Goal: Task Accomplishment & Management: Manage account settings

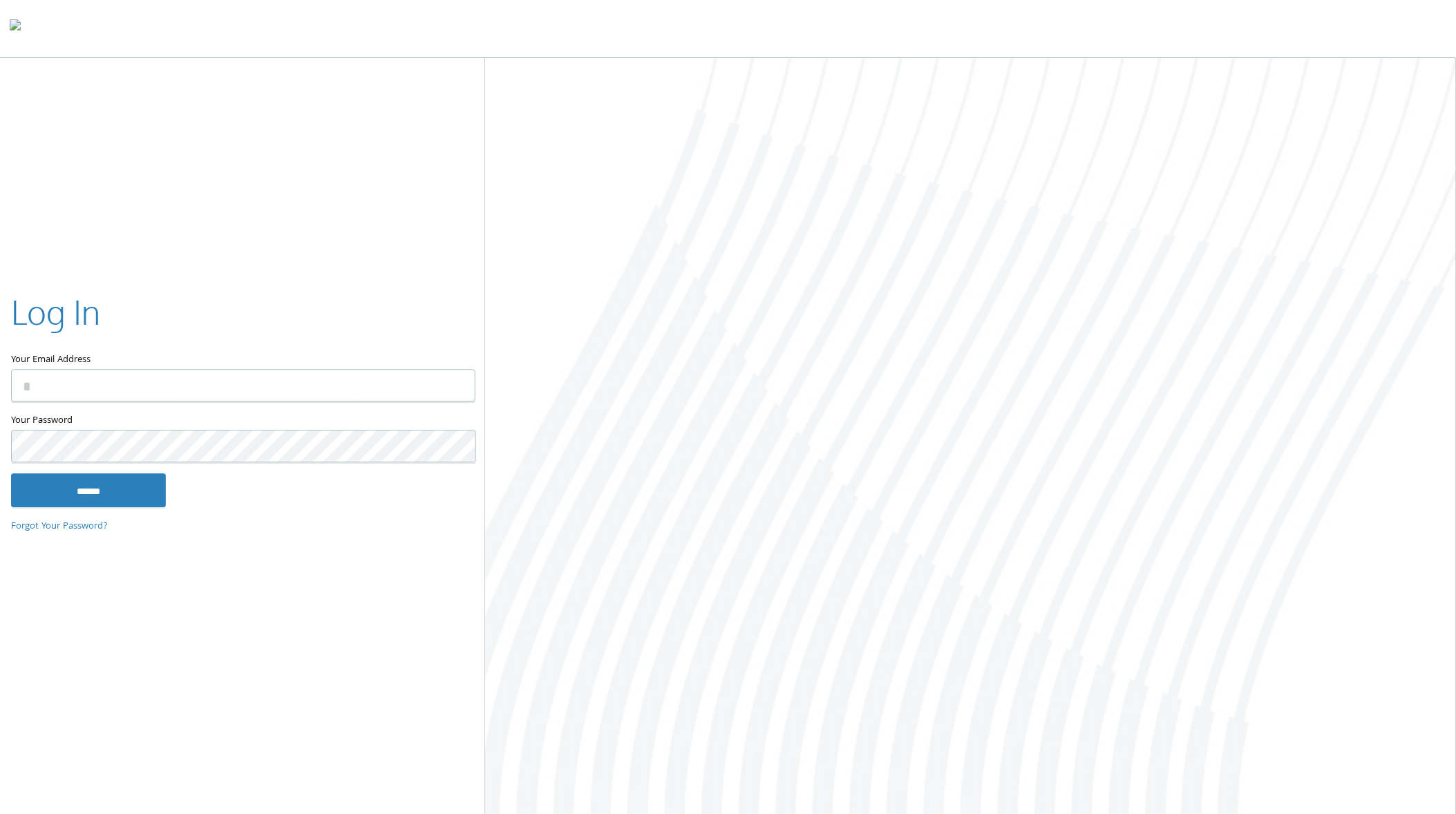
type input "**********"
click at [88, 489] on input "******" at bounding box center [88, 491] width 155 height 33
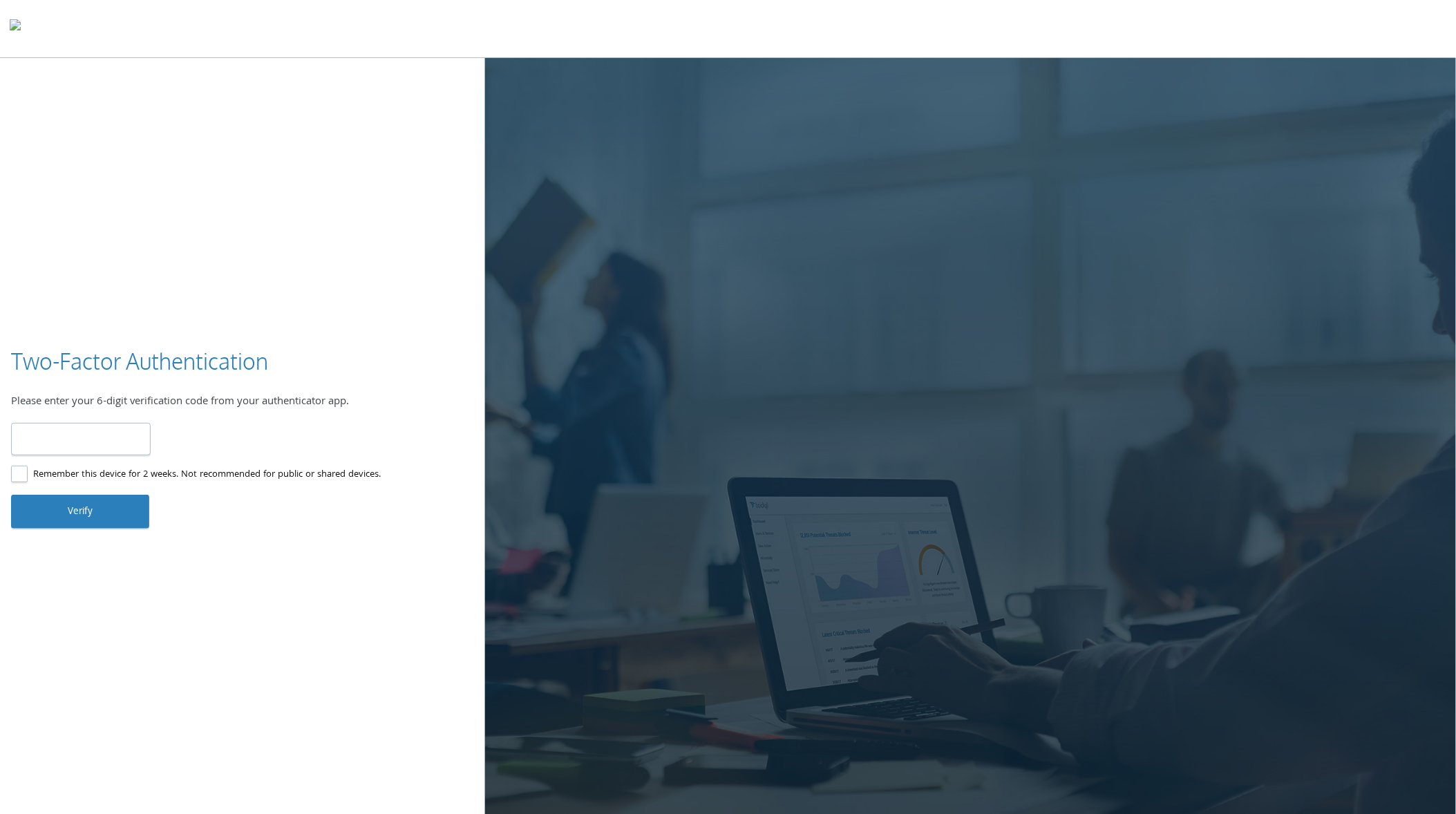
type input "******"
click at [79, 513] on button "Verify" at bounding box center [80, 512] width 138 height 33
